Goal: Task Accomplishment & Management: Manage account settings

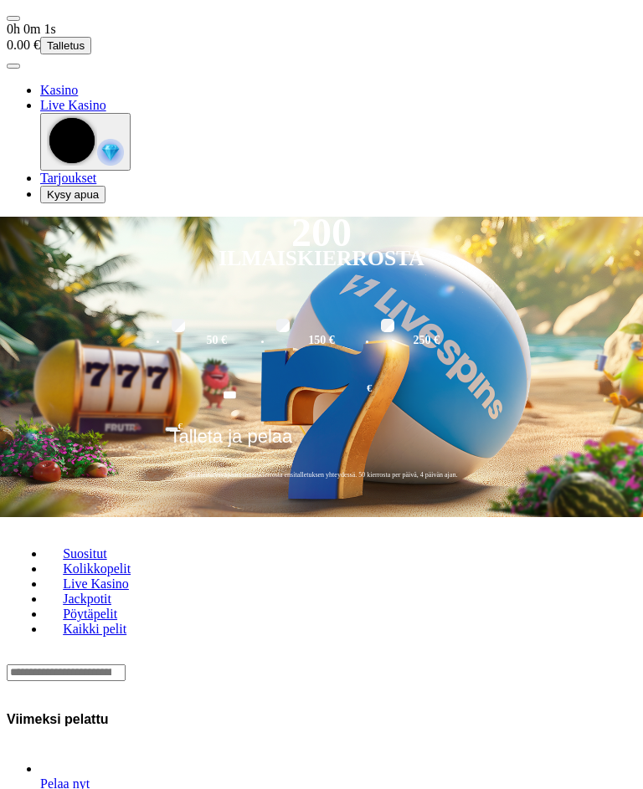
click at [13, 66] on span "user-circle icon" at bounding box center [13, 66] width 0 height 0
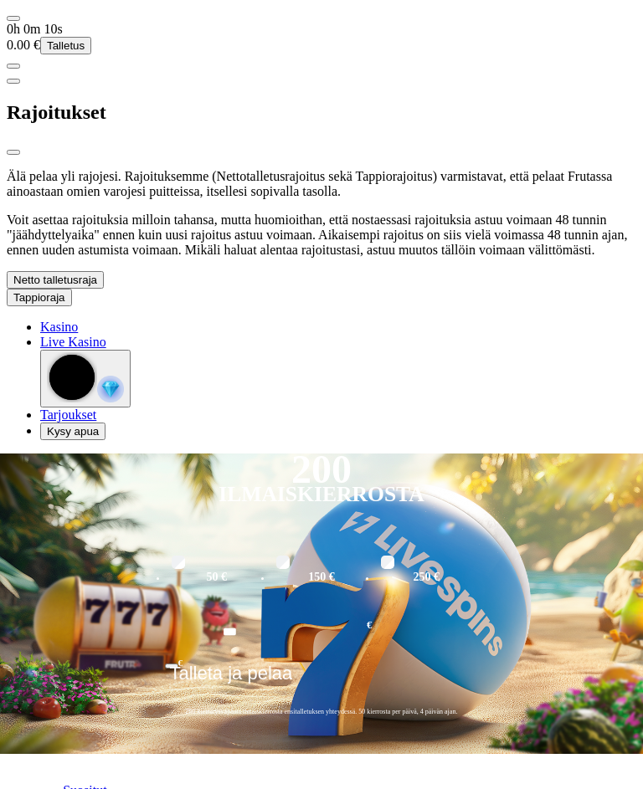
click at [97, 286] on span "chevron-down icon" at bounding box center [97, 280] width 0 height 13
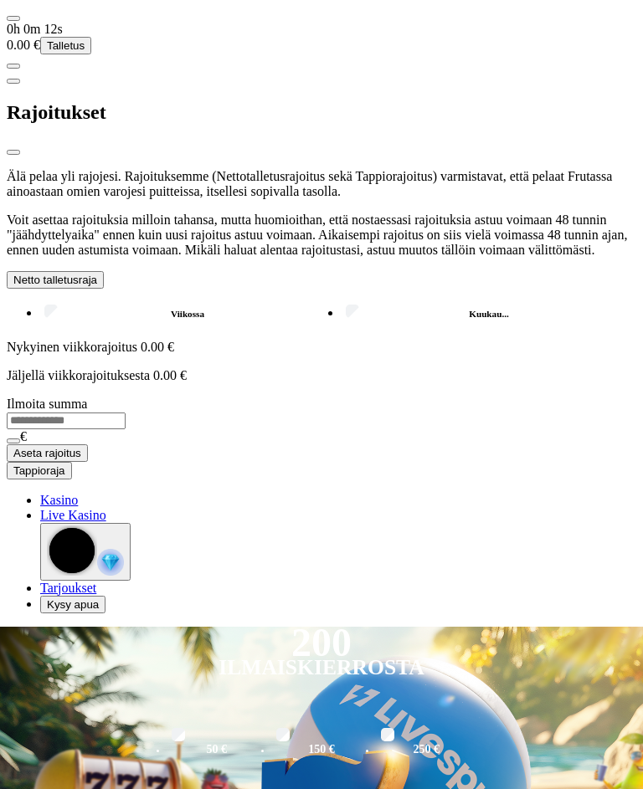
click at [341, 326] on label "Kuukau..." at bounding box center [488, 314] width 295 height 24
click at [65, 477] on span "chevron-down icon" at bounding box center [65, 470] width 0 height 13
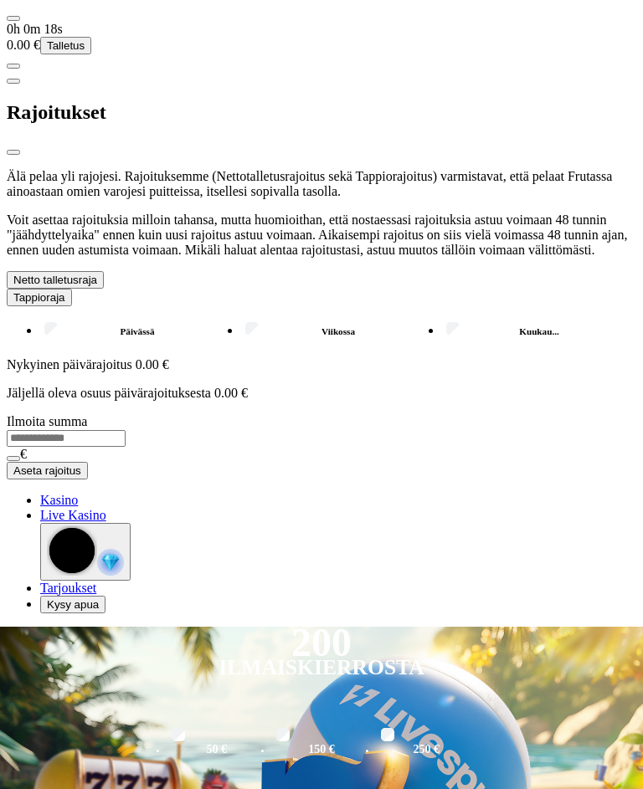
scroll to position [1, 0]
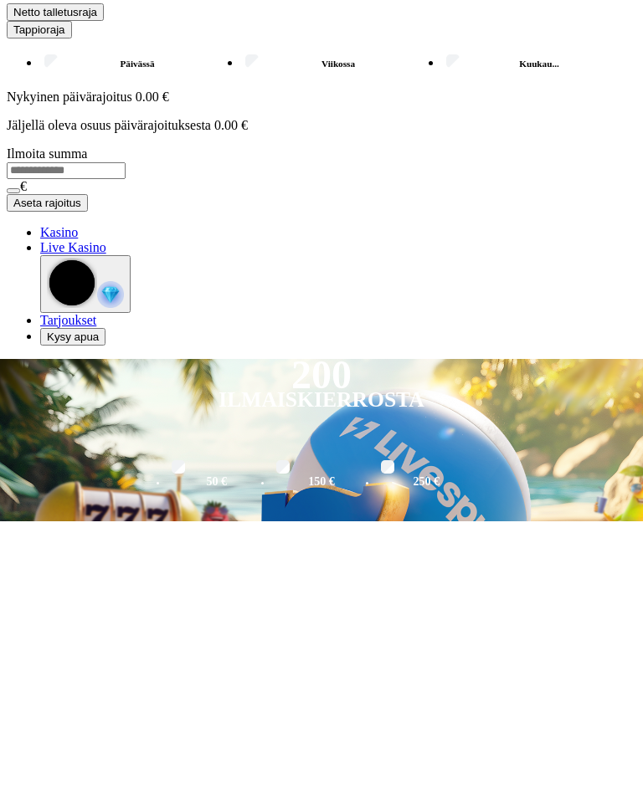
click at [442, 320] on label "Kuukau..." at bounding box center [539, 332] width 194 height 24
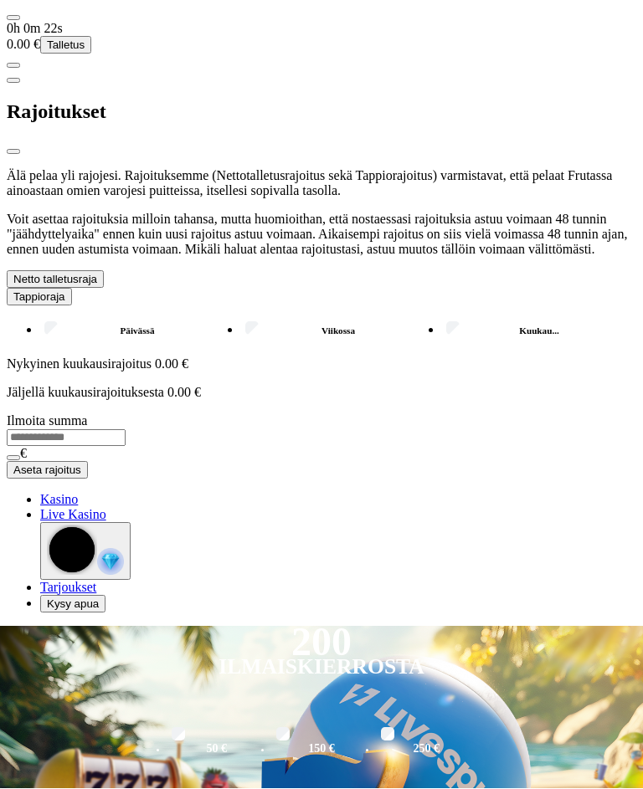
click at [241, 344] on label "Viikossa" at bounding box center [338, 332] width 194 height 24
click at [58, 344] on label "Päivässä" at bounding box center [137, 332] width 194 height 24
click at [13, 152] on span "close icon" at bounding box center [13, 152] width 0 height 0
